Goal: Entertainment & Leisure: Consume media (video, audio)

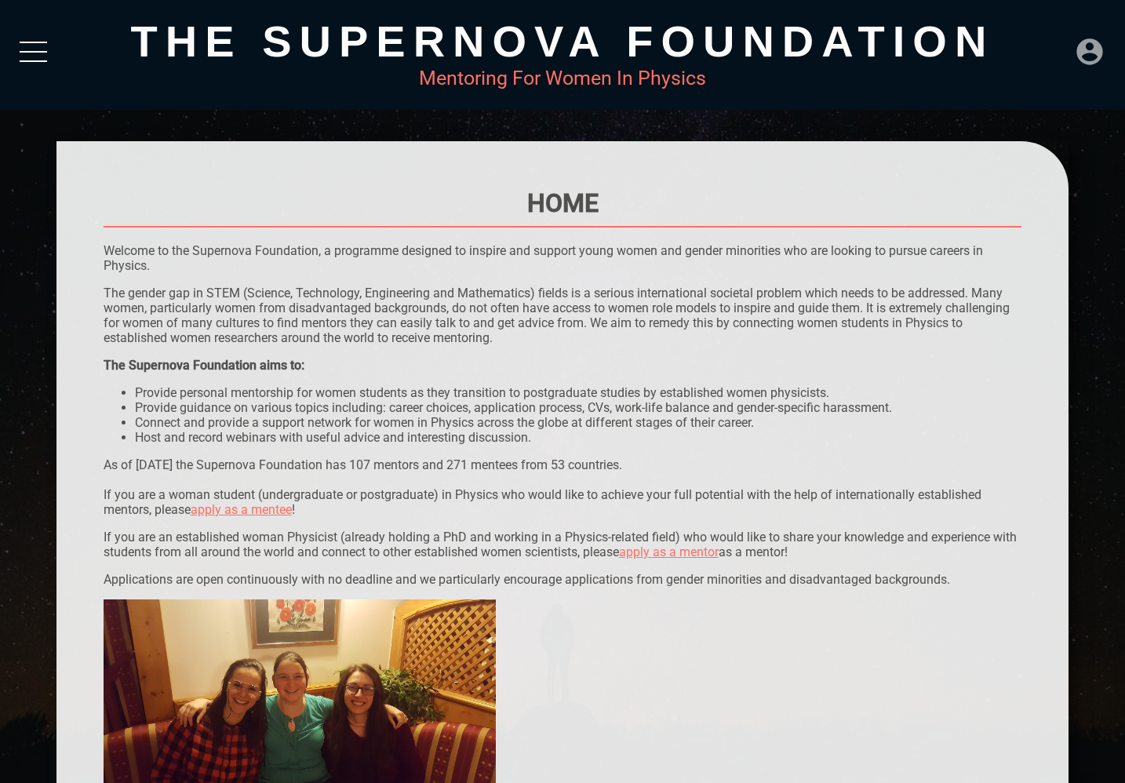
click at [1099, 45] on icon at bounding box center [1090, 51] width 26 height 26
click at [1063, 57] on div "LOGIN" at bounding box center [1037, 46] width 51 height 31
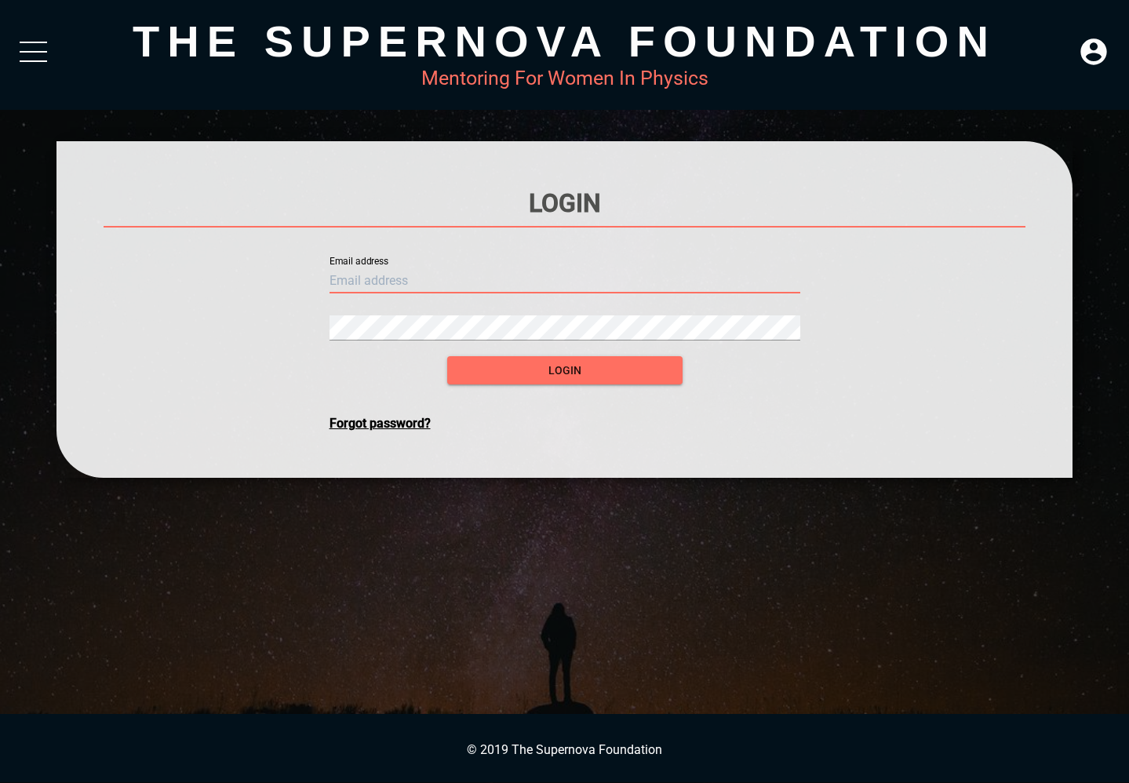
type input "[EMAIL_ADDRESS][DOMAIN_NAME]"
click at [564, 370] on button "login" at bounding box center [564, 370] width 235 height 29
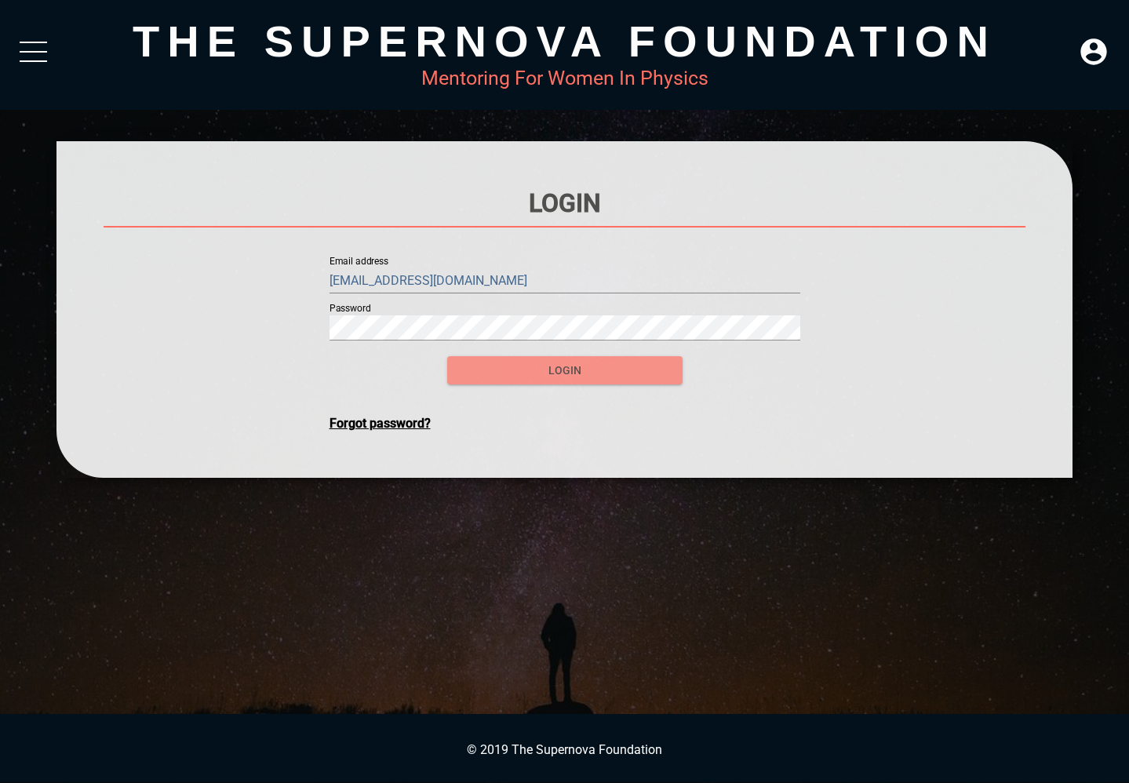
click at [545, 375] on span "login" at bounding box center [565, 371] width 210 height 20
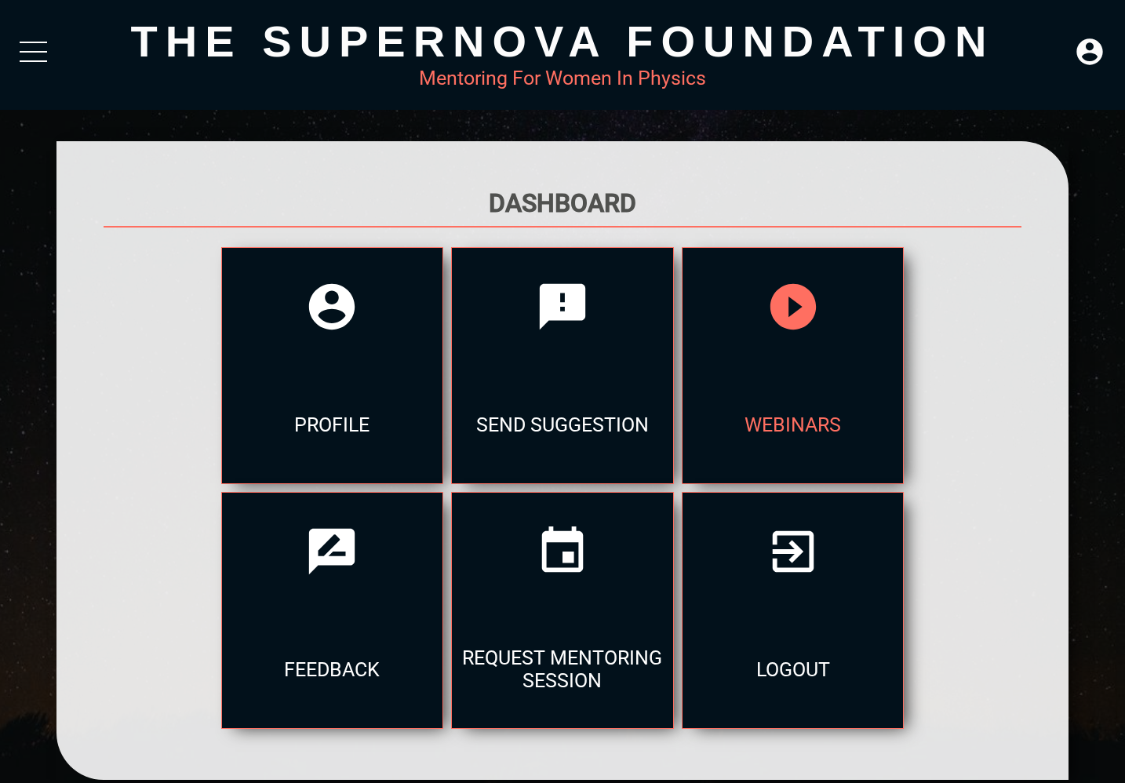
click at [683, 381] on div "webinars" at bounding box center [793, 425] width 221 height 118
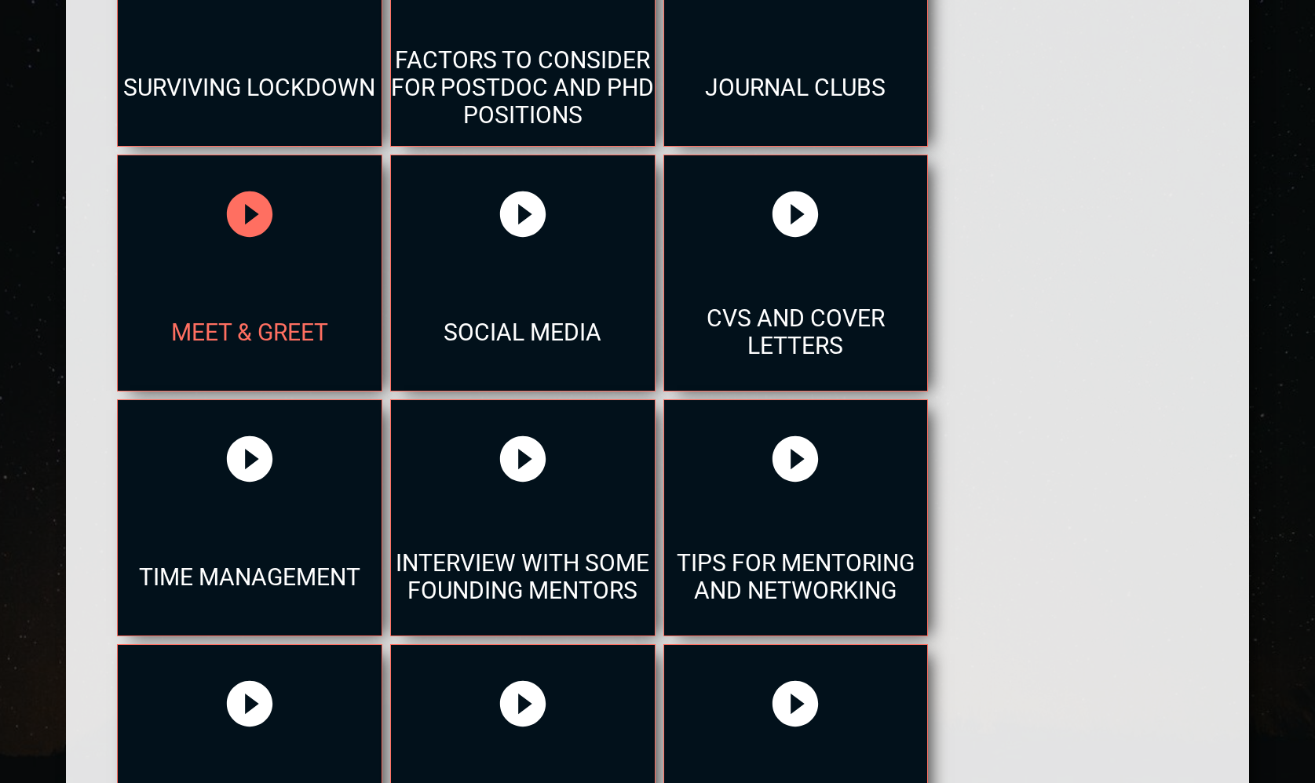
scroll to position [1071, 0]
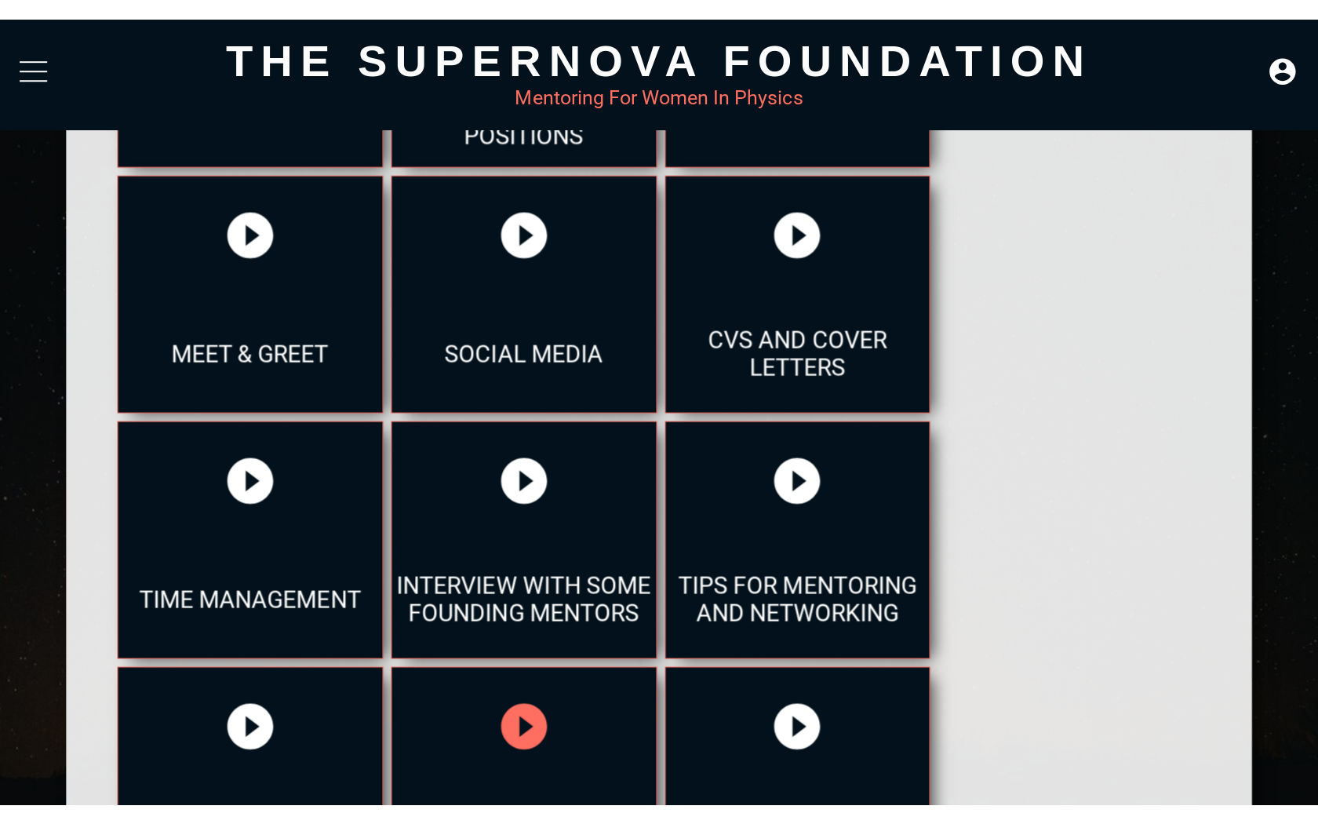
scroll to position [0, 0]
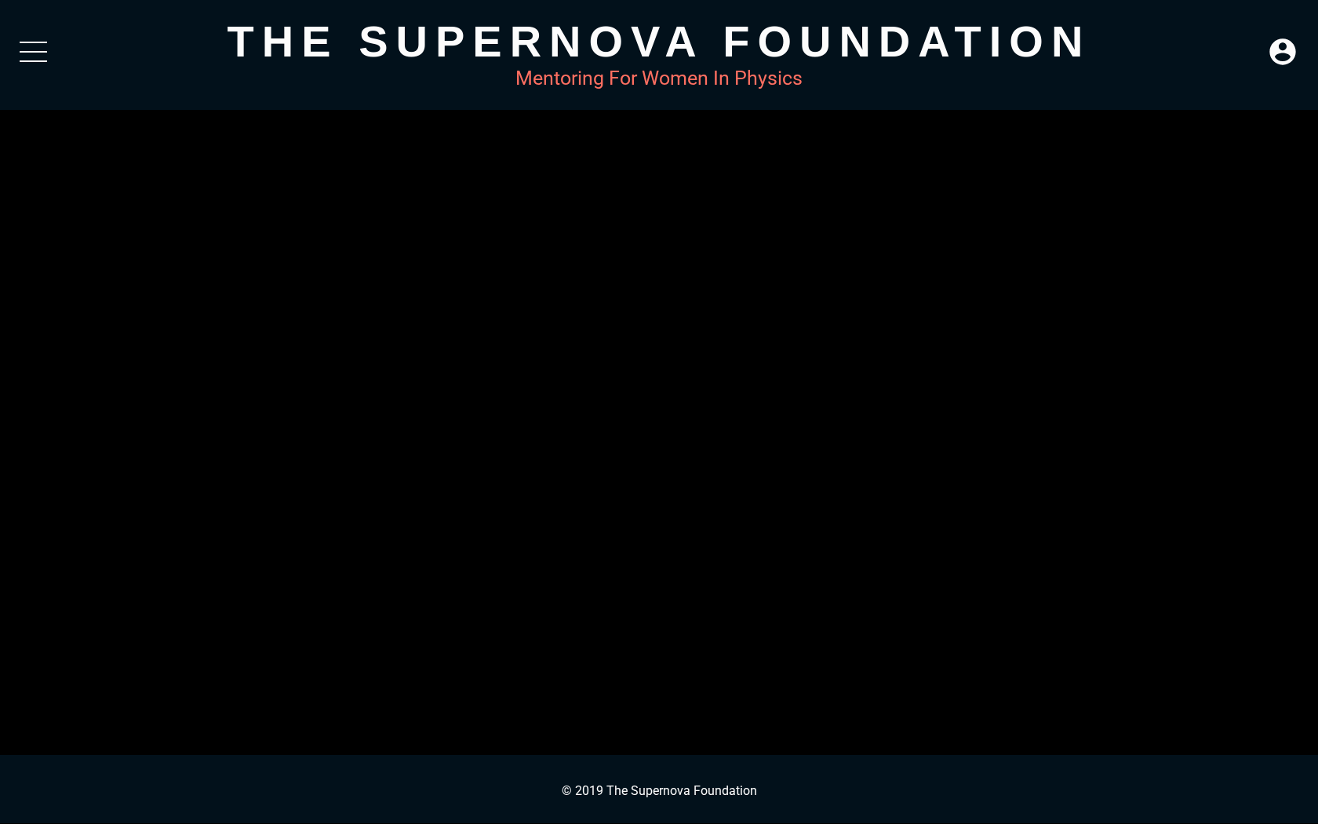
click at [52, 24] on button "Play Video" at bounding box center [43, 25] width 71 height 35
click at [182, 782] on div "Loaded: 0% Progress: 3.51%" at bounding box center [712, 813] width 1137 height 4
click at [169, 782] on div "Loaded: 0% Progress: 3.67%" at bounding box center [712, 813] width 1137 height 4
click at [160, 782] on div "Loaded: 0% Progress: 2.42%" at bounding box center [712, 813] width 1137 height 4
click at [298, 782] on div "Loaded: 0% Progress: 1.67%" at bounding box center [712, 813] width 1137 height 4
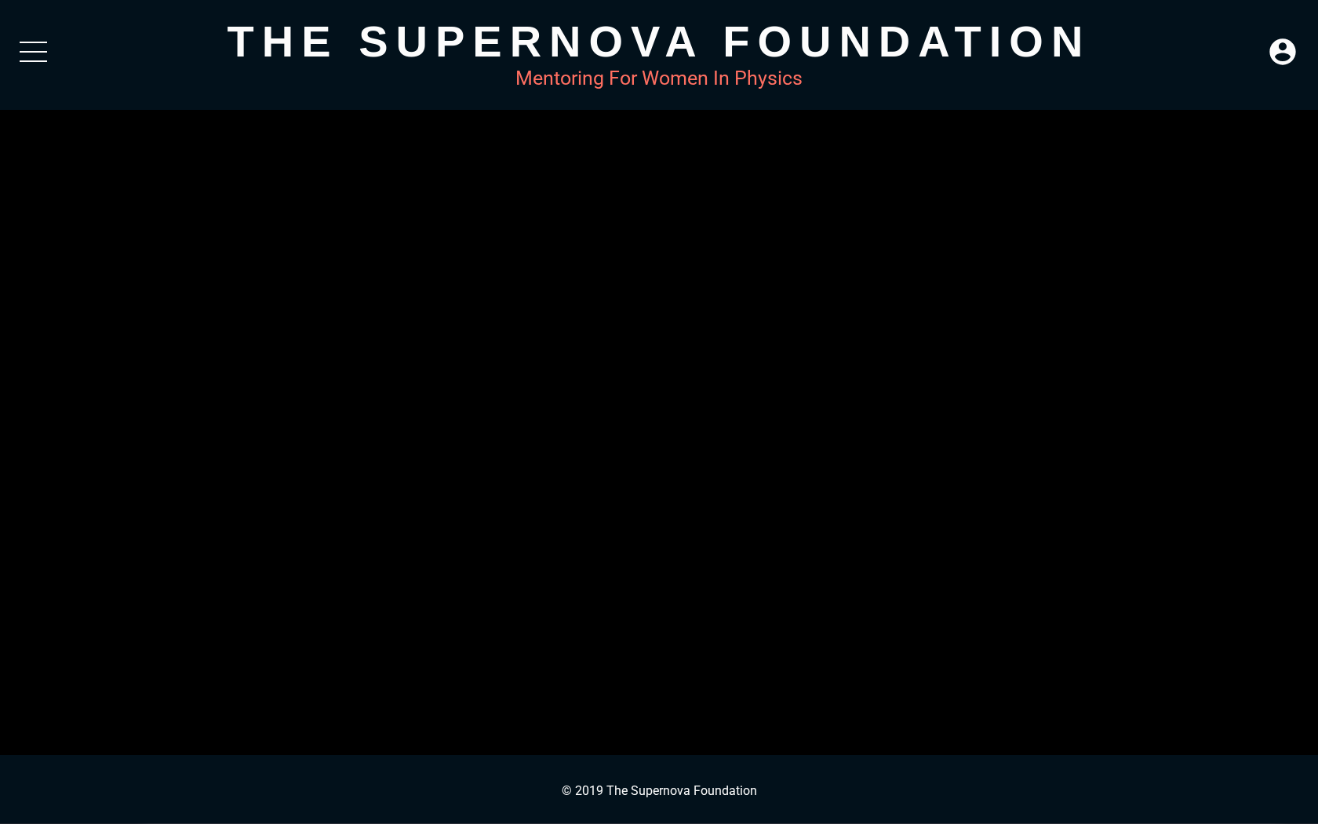
click at [472, 782] on div "Loaded: 0% Progress: 29.01%" at bounding box center [712, 813] width 1137 height 4
click at [605, 782] on div "Loaded: 0% Progress: 29.23%" at bounding box center [712, 812] width 1149 height 24
click at [611, 782] on div "Loaded: 0% Progress: 41.21%" at bounding box center [712, 813] width 1137 height 4
click at [729, 782] on div "Loaded: 0% Progress: 41.29%" at bounding box center [712, 812] width 1149 height 24
click at [727, 782] on div "Loaded: 0% Progress: 41.33%" at bounding box center [712, 812] width 1149 height 24
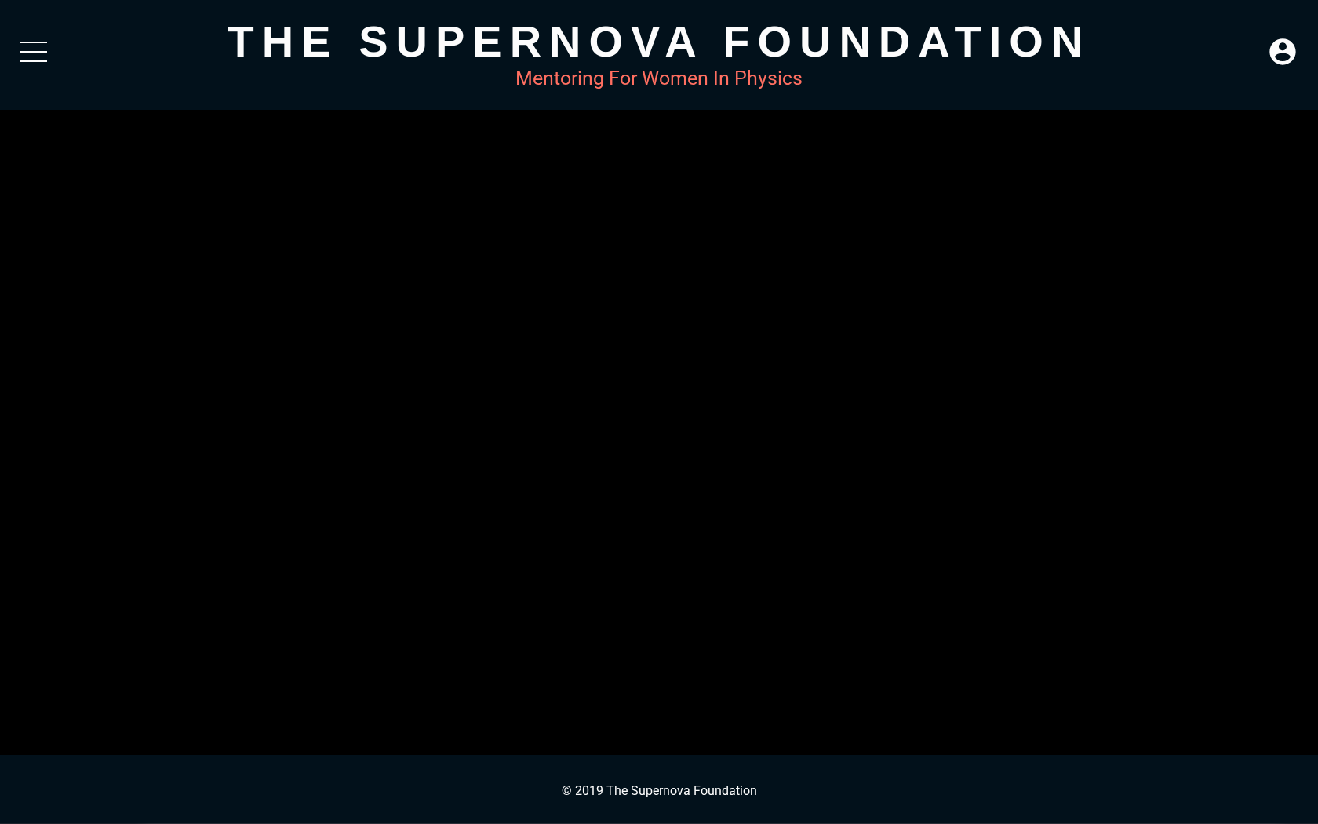
click at [695, 782] on div "Loaded: 0% Progress: 42.47%" at bounding box center [712, 813] width 1137 height 4
click at [806, 782] on div "Loaded: 0% Progress: 48.57%" at bounding box center [712, 813] width 1137 height 4
click at [875, 782] on div "Loaded: 0% Progress: 58.44%" at bounding box center [712, 813] width 1137 height 4
click at [966, 782] on div "Loaded: 0% Progress: 72.36%" at bounding box center [712, 813] width 1137 height 4
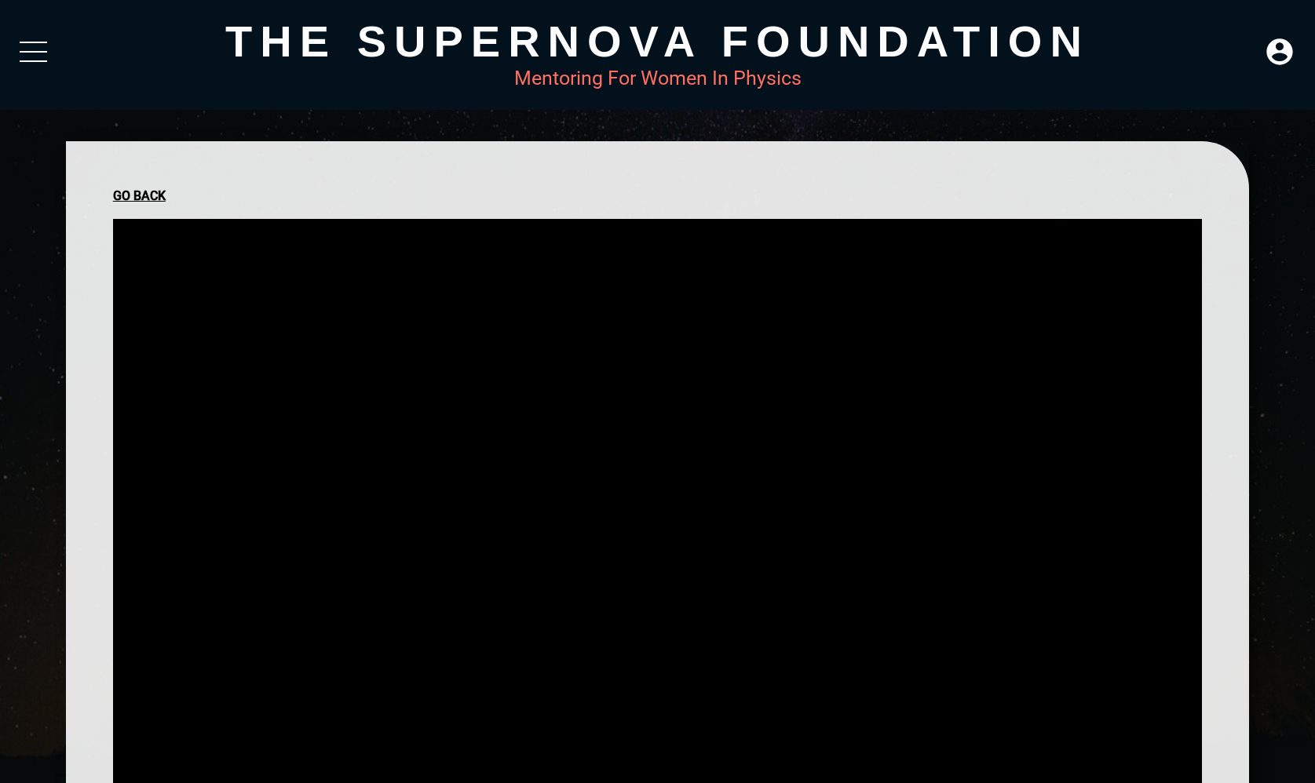
click at [160, 196] on div "Go Back" at bounding box center [657, 195] width 1089 height 15
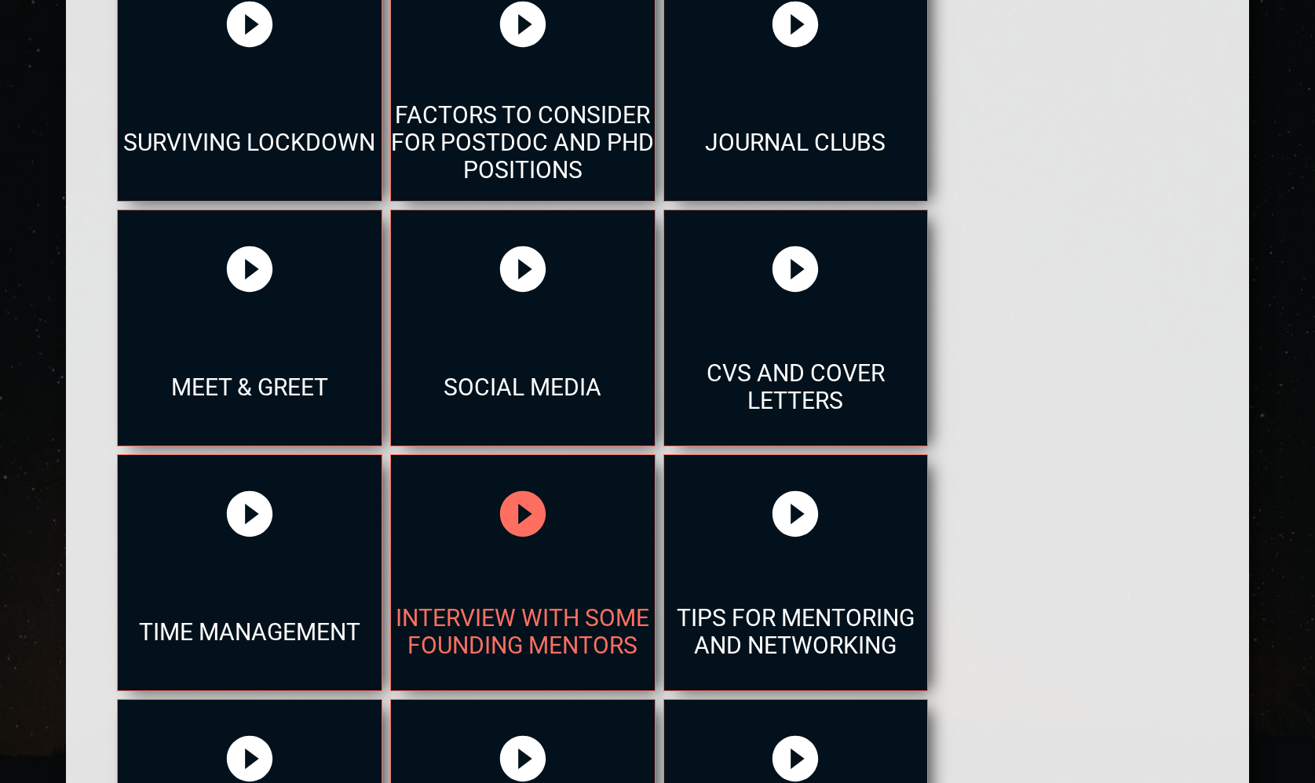
scroll to position [1019, 0]
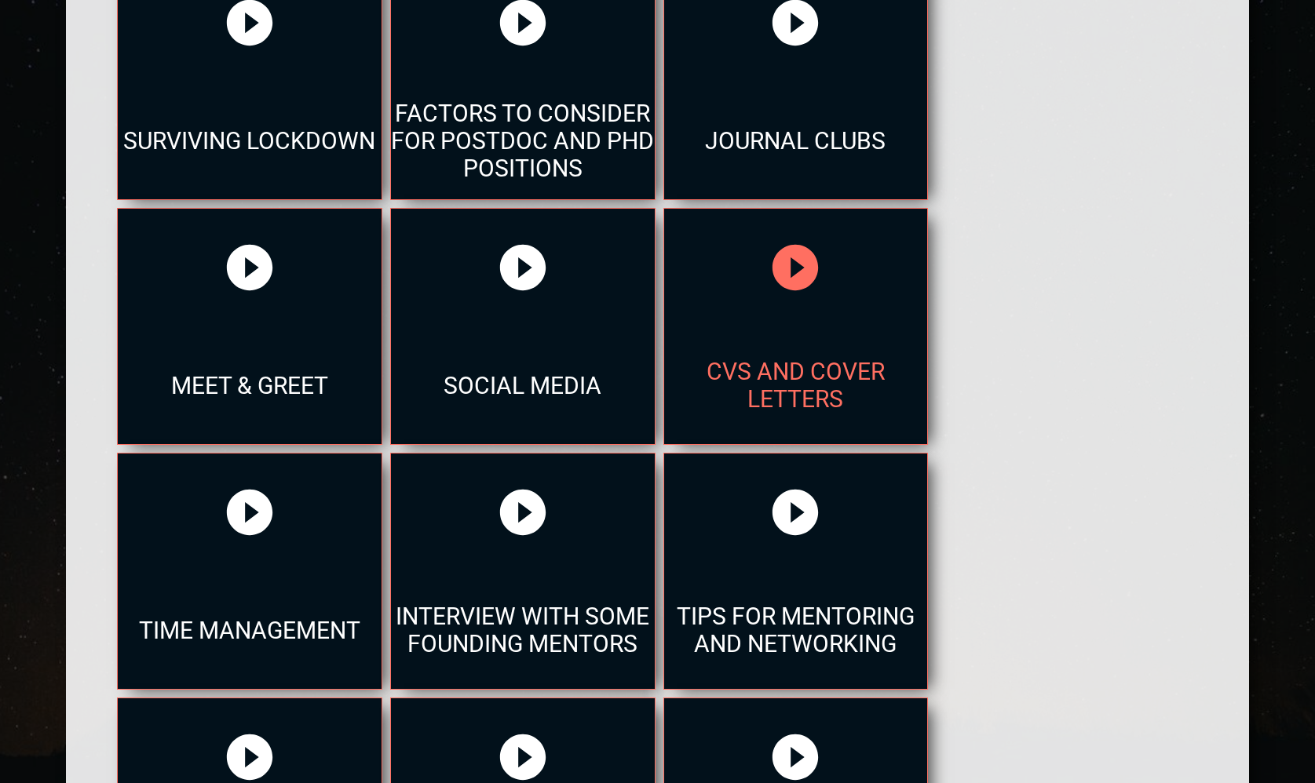
click at [844, 209] on div at bounding box center [796, 268] width 264 height 118
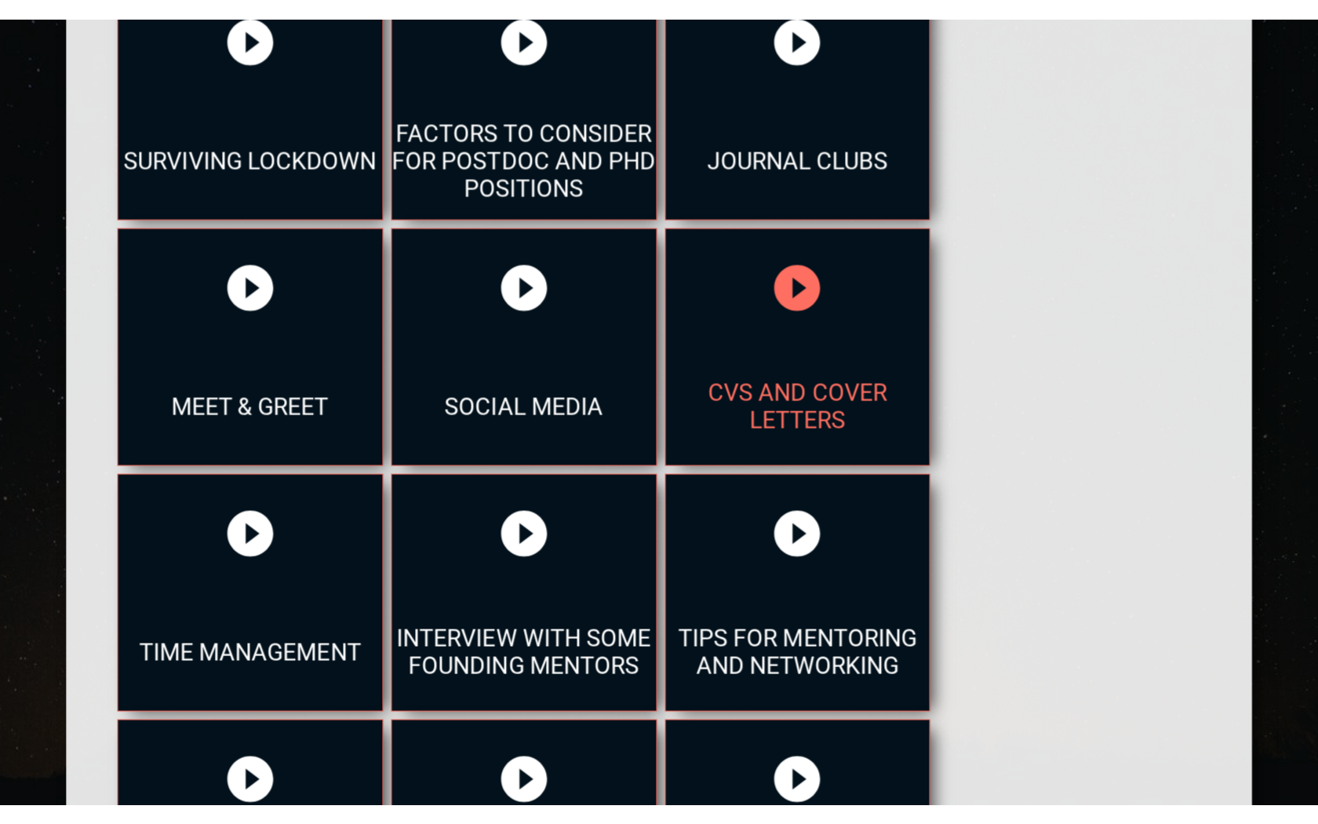
scroll to position [0, 0]
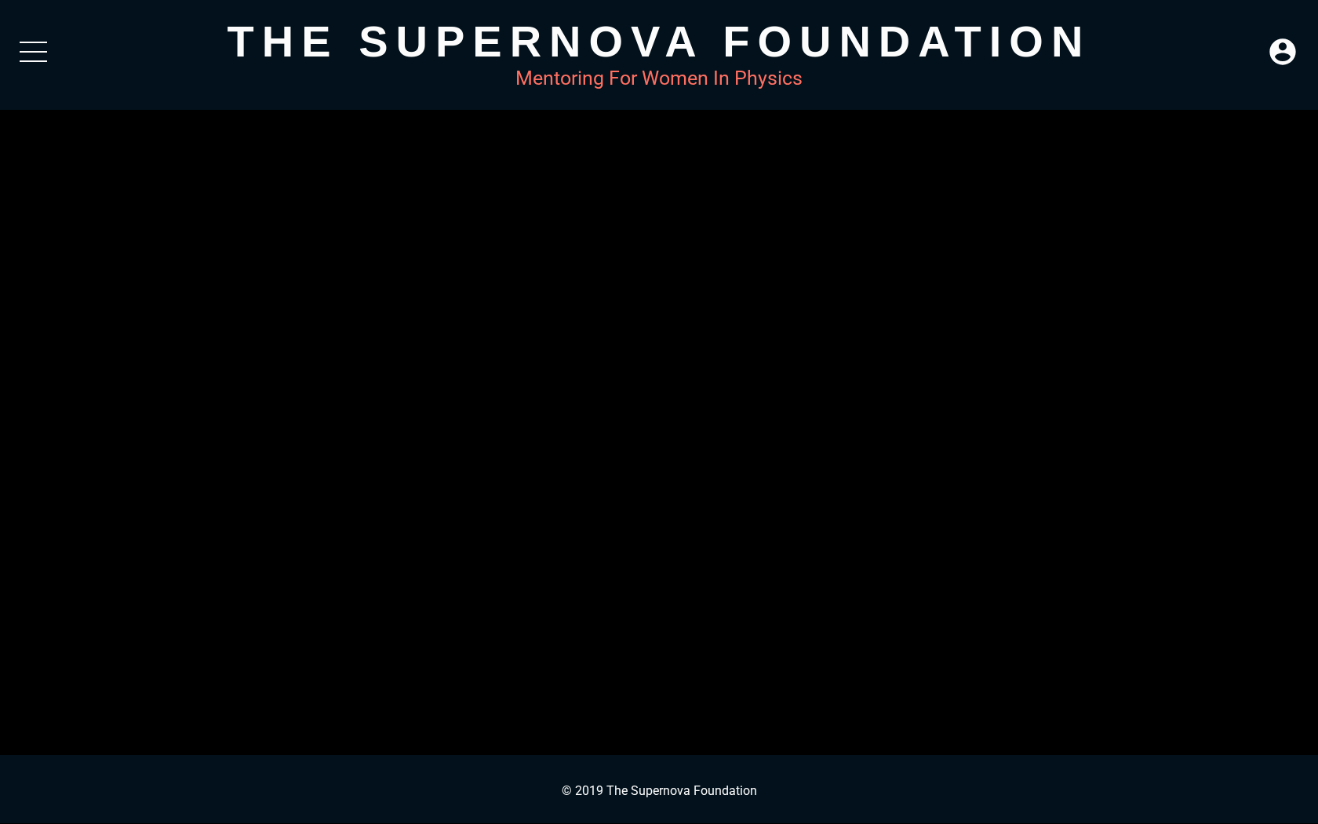
click at [31, 32] on button "Play Video" at bounding box center [43, 25] width 71 height 35
click at [170, 782] on div "Loaded: 0% Progress: 0.00%" at bounding box center [719, 812] width 1136 height 24
click at [175, 782] on div "Loaded: 0% Progress: 0.04%" at bounding box center [718, 813] width 1125 height 4
click at [200, 782] on div "Loaded: 0% Progress: 1.75%" at bounding box center [718, 813] width 1125 height 4
click at [226, 782] on div "Loaded: 0% Progress: 3.98%" at bounding box center [718, 813] width 1125 height 4
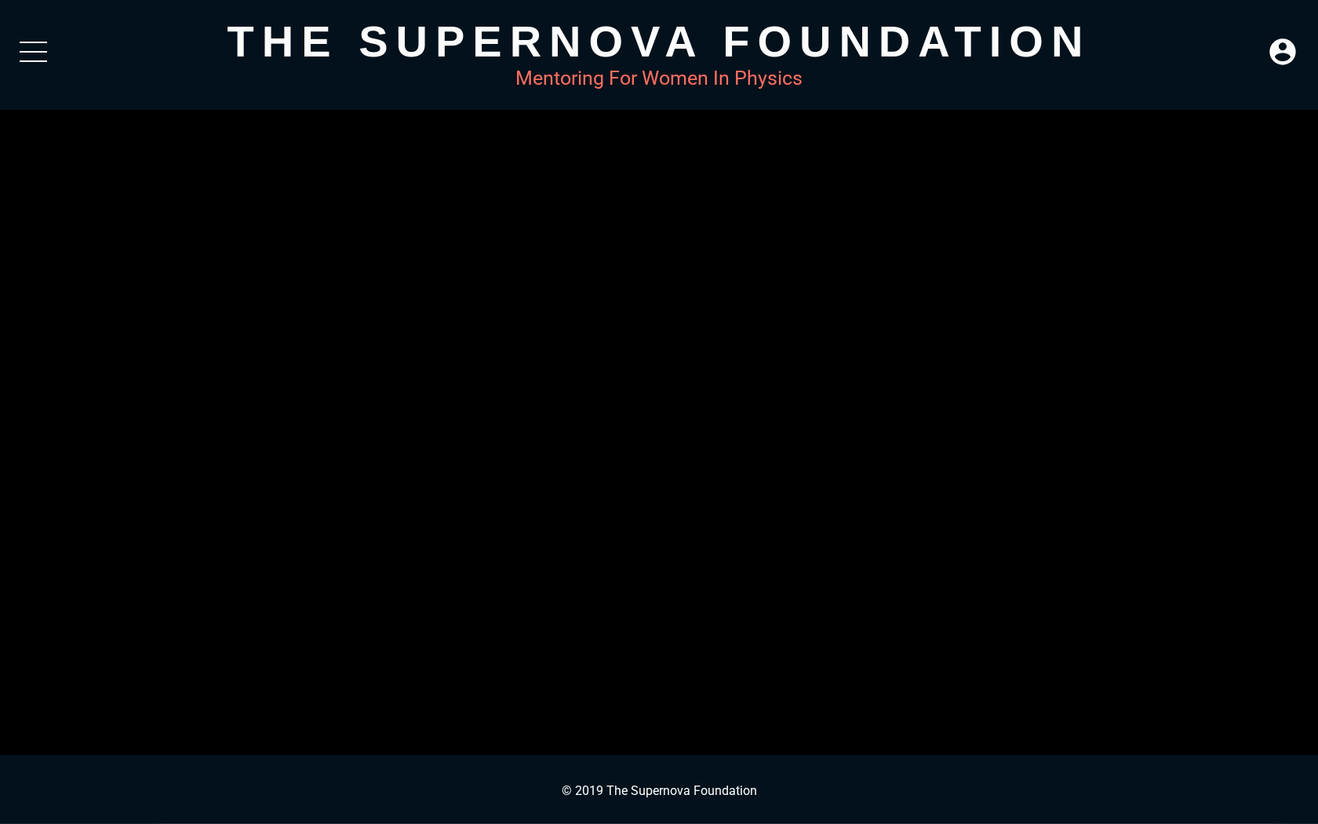
click at [268, 782] on div "Loaded: 0% Progress: 9.97%" at bounding box center [718, 813] width 1125 height 4
click at [306, 782] on div "Loaded: 0% Progress: 9.97%" at bounding box center [718, 813] width 1125 height 4
click at [478, 782] on div "Loaded: 0% Progress: 13.40%" at bounding box center [719, 812] width 1136 height 24
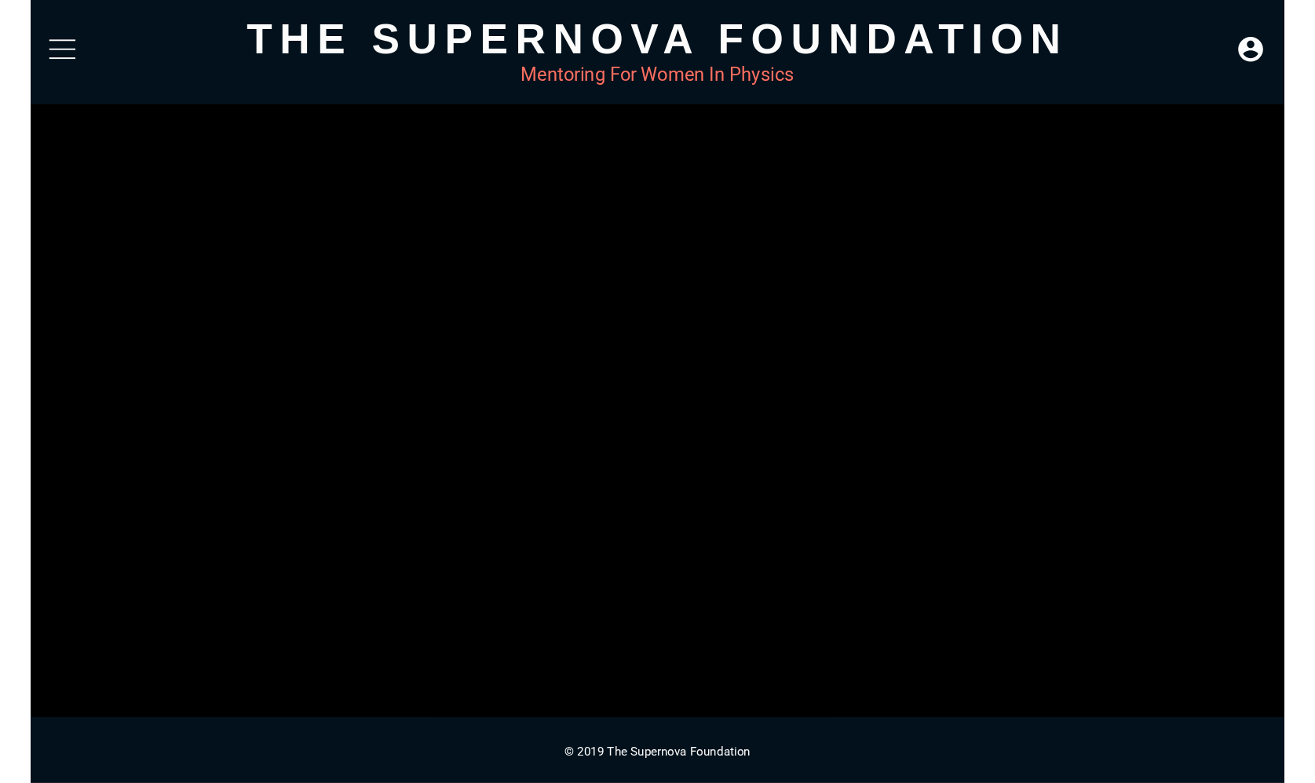
scroll to position [135, 0]
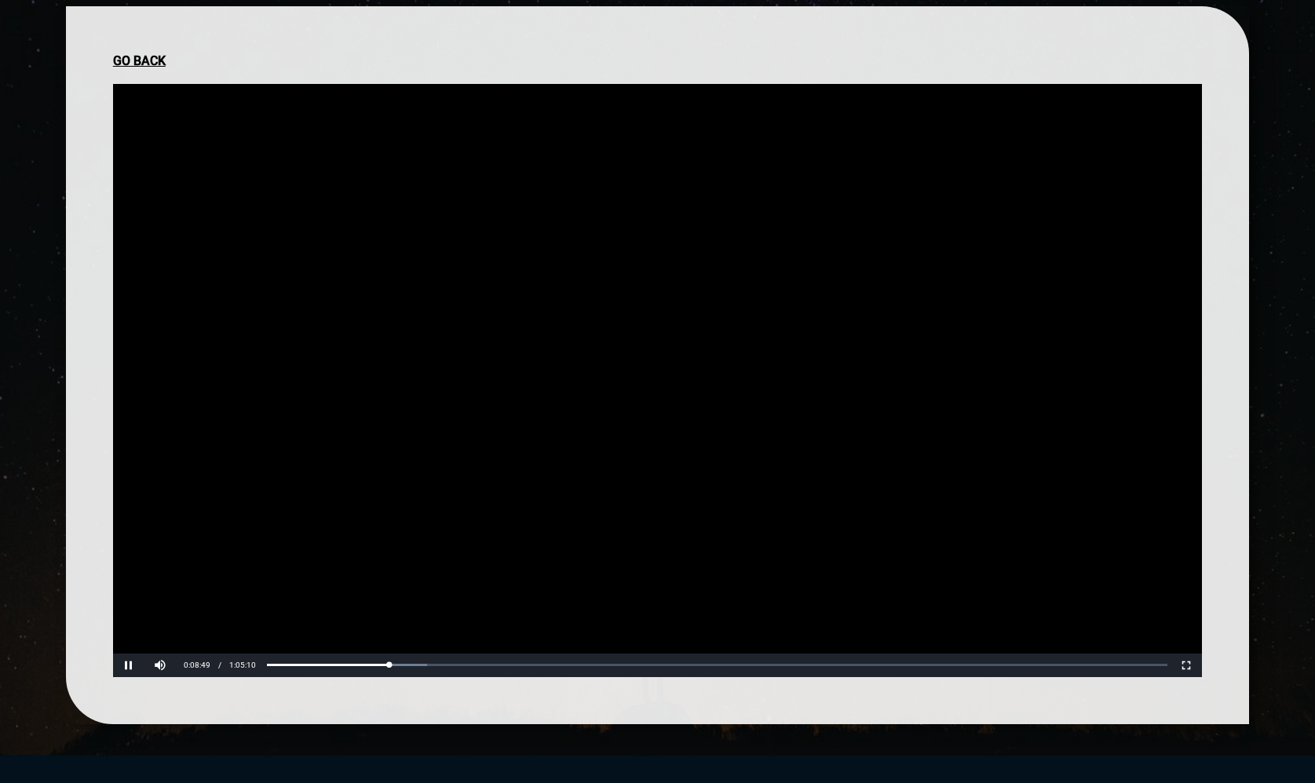
click at [124, 66] on div "Go Back" at bounding box center [657, 60] width 1089 height 15
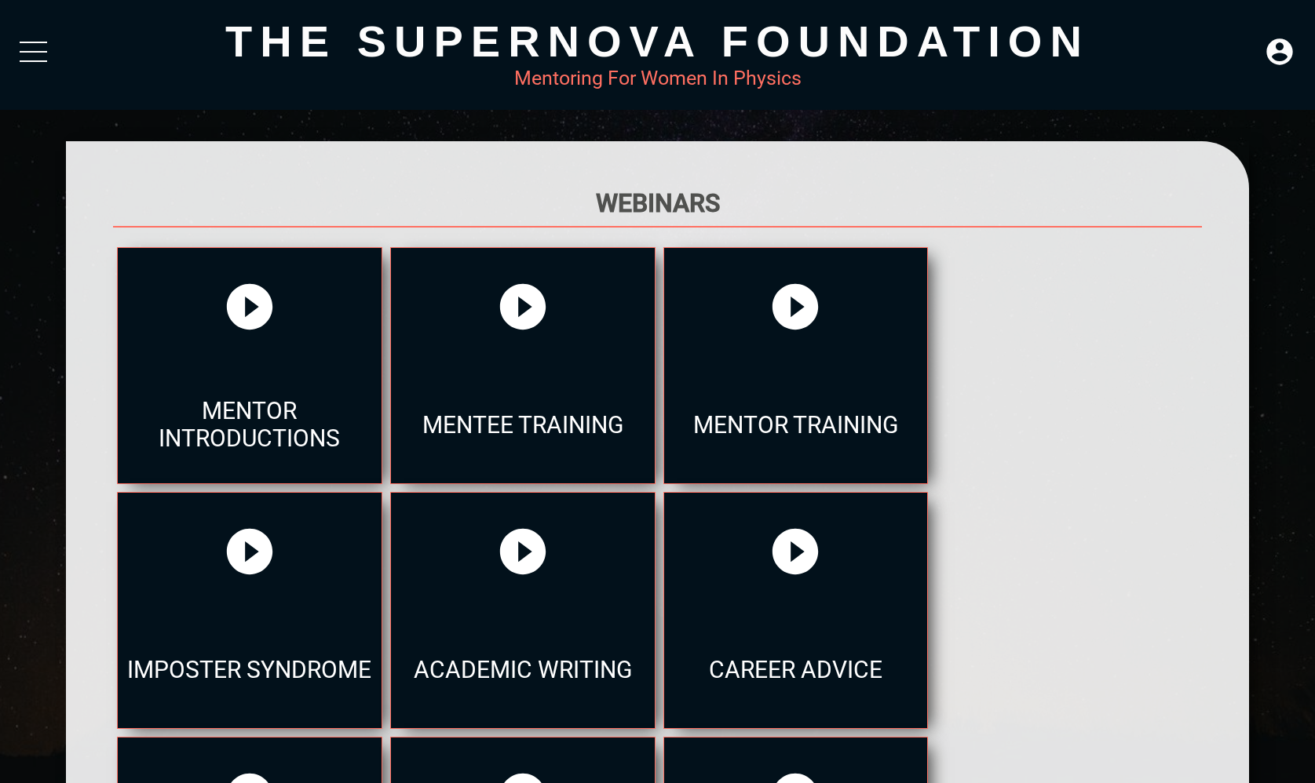
scroll to position [0, 0]
